Goal: Transaction & Acquisition: Purchase product/service

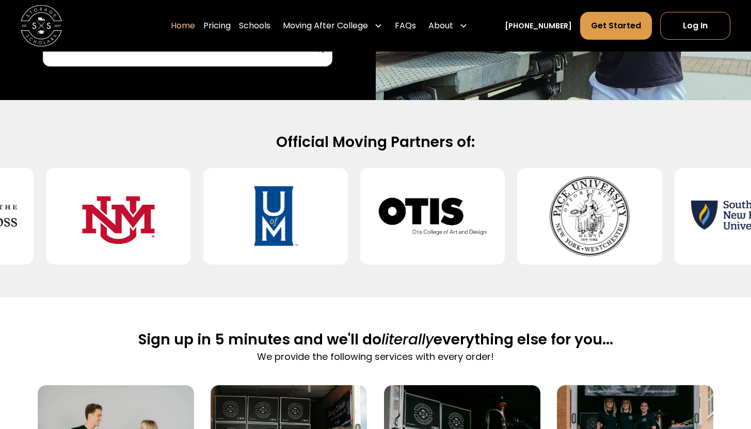
scroll to position [165, 0]
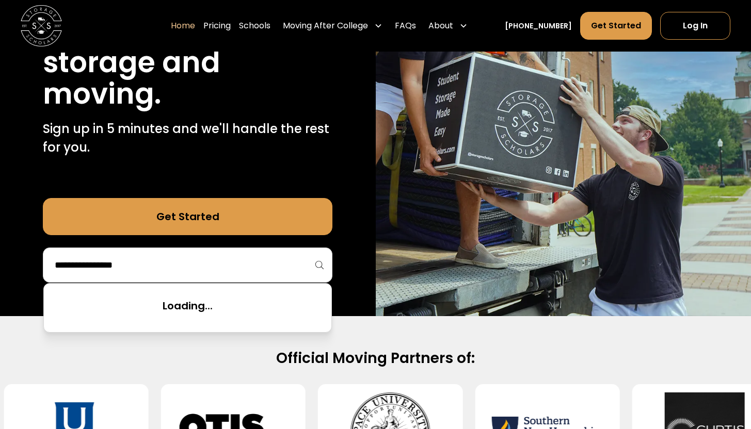
click at [233, 266] on input "search" at bounding box center [188, 265] width 268 height 18
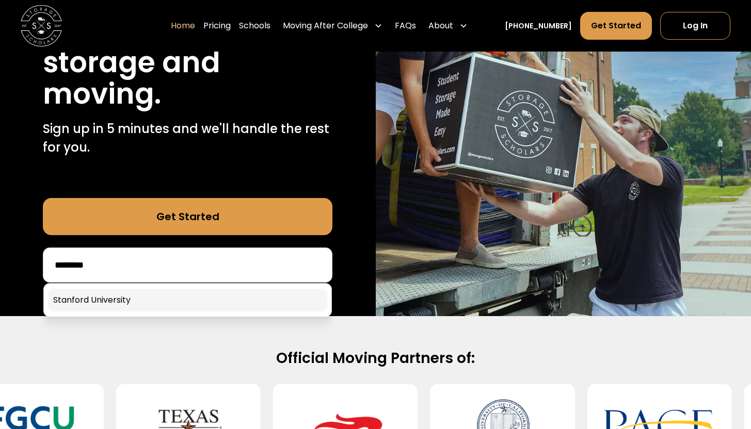
type input "********"
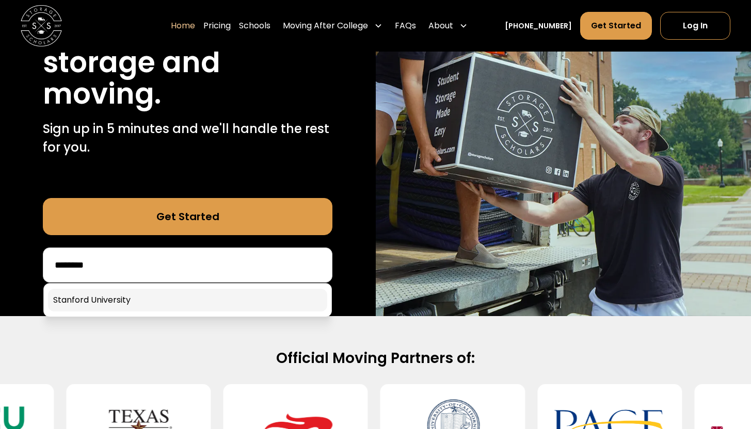
click at [206, 302] on link at bounding box center [187, 300] width 279 height 23
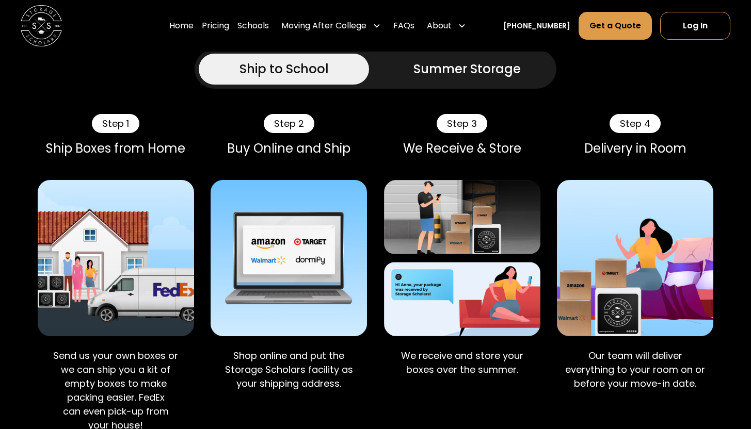
scroll to position [630, 0]
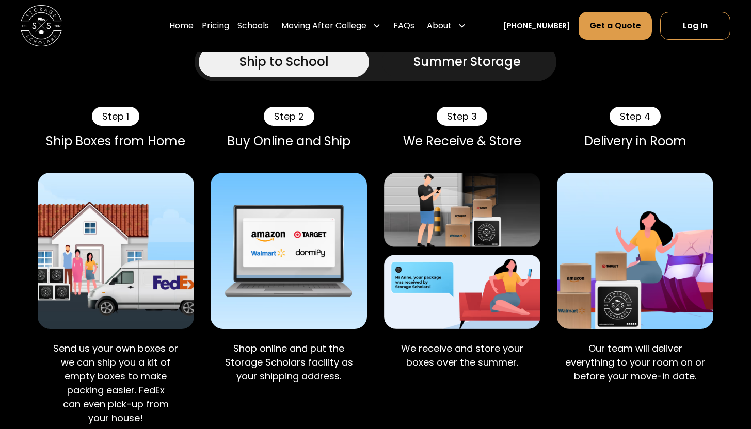
click at [407, 77] on link "Summer Storage" at bounding box center [467, 61] width 170 height 31
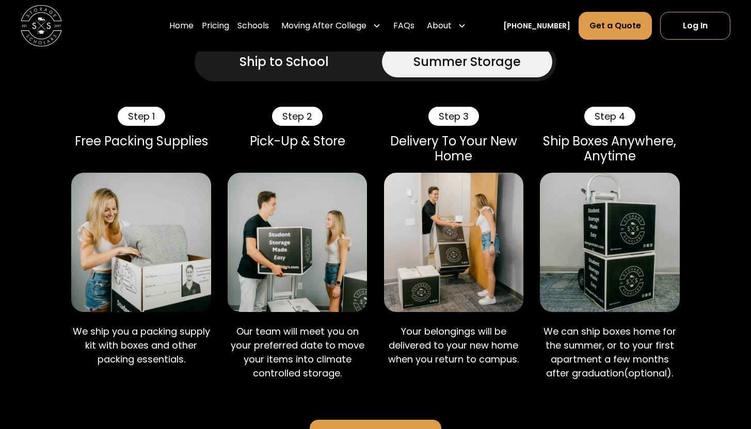
click at [343, 77] on link "Ship to School" at bounding box center [284, 61] width 170 height 31
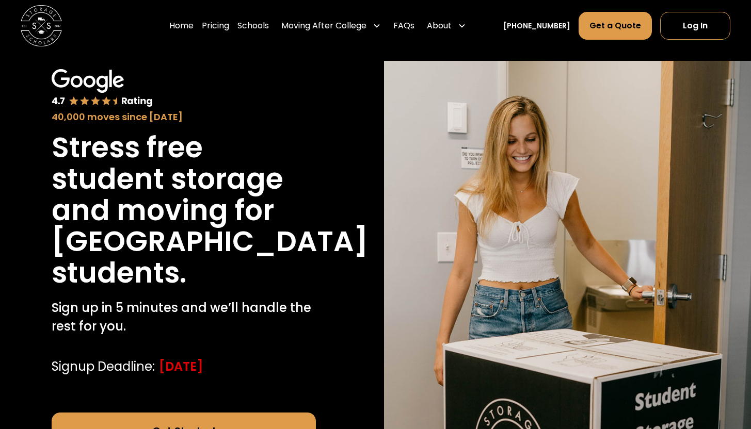
scroll to position [0, 0]
